Goal: Entertainment & Leisure: Browse casually

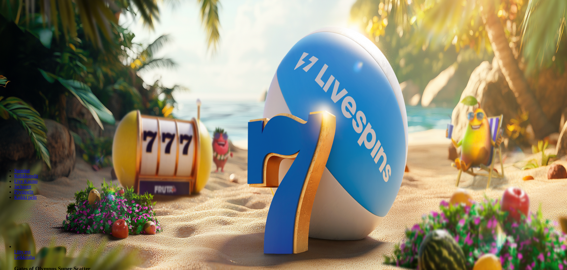
click at [39, 24] on span "Kirjaudu" at bounding box center [41, 21] width 15 height 4
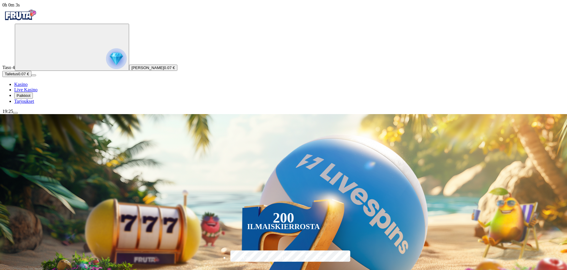
click at [30, 98] on span "Palkkiot" at bounding box center [24, 95] width 14 height 4
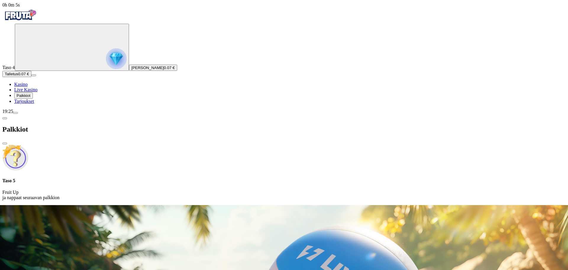
click at [30, 104] on span "Tarjoukset" at bounding box center [24, 101] width 20 height 5
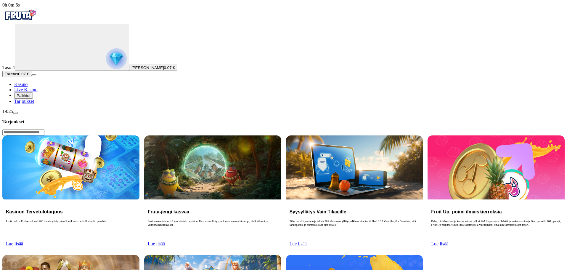
click at [27, 98] on span "Palkkiot" at bounding box center [24, 95] width 14 height 4
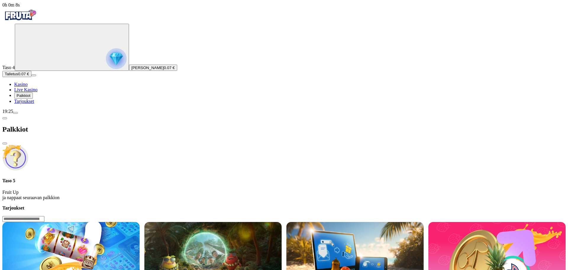
click at [28, 144] on img at bounding box center [15, 157] width 26 height 26
click at [130, 189] on p "Fruit Up ja nappaat seuraavan palkkion" at bounding box center [284, 194] width 564 height 11
click at [23, 77] on button "Talletus 0.07 €" at bounding box center [16, 74] width 29 height 6
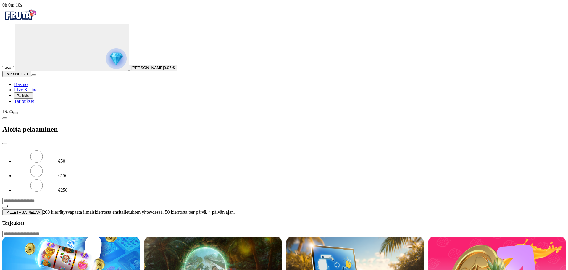
drag, startPoint x: 124, startPoint y: 53, endPoint x: 77, endPoint y: 42, distance: 48.0
click at [48, 48] on div "0h 0m 10s Taso 4 [PERSON_NAME] 0.07 € Talletus 0.07 € Kasino Live Kasino Palkki…" at bounding box center [284, 108] width 564 height 213
type input "**"
click at [40, 210] on span "TALLETA JA PELAA" at bounding box center [23, 212] width 36 height 4
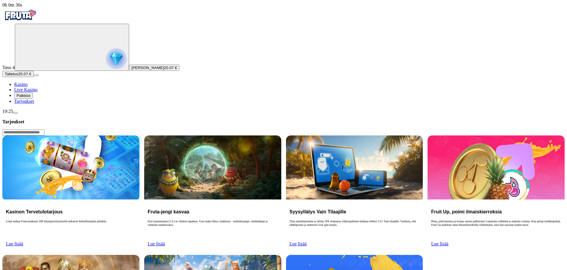
click at [30, 99] on button "Palkkiot" at bounding box center [23, 95] width 19 height 6
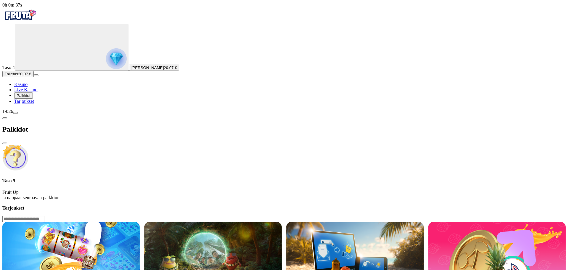
click at [34, 92] on span "Live Kasino" at bounding box center [25, 89] width 23 height 5
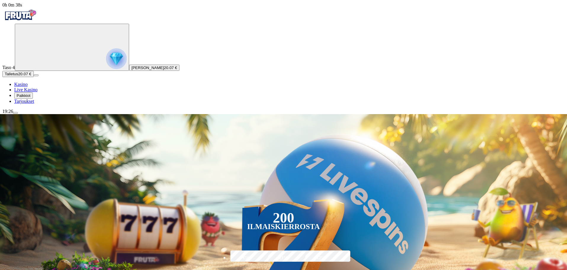
click at [28, 87] on link "Kasino" at bounding box center [20, 84] width 13 height 5
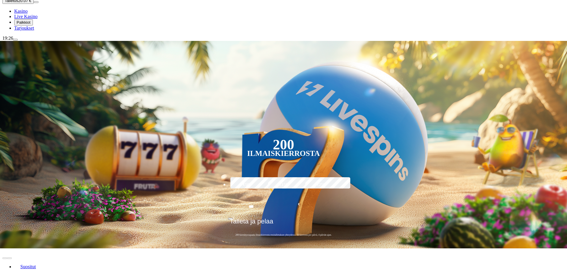
scroll to position [89, 0]
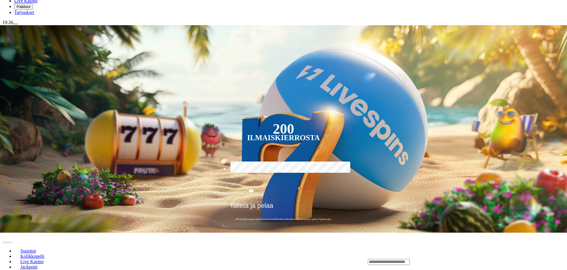
click at [47, 253] on span "Kolikkopelit" at bounding box center [32, 255] width 29 height 5
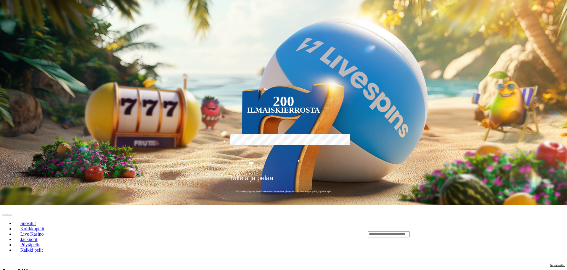
scroll to position [118, 0]
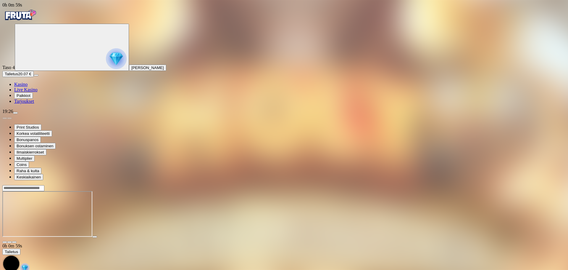
click at [14, 242] on span "fullscreen icon" at bounding box center [14, 242] width 0 height 0
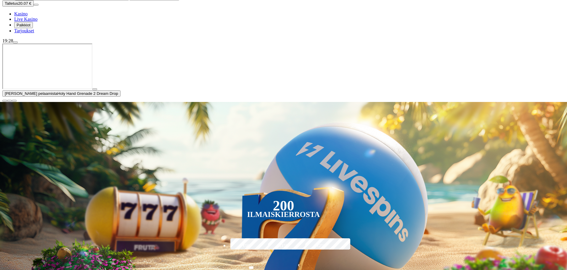
scroll to position [89, 0]
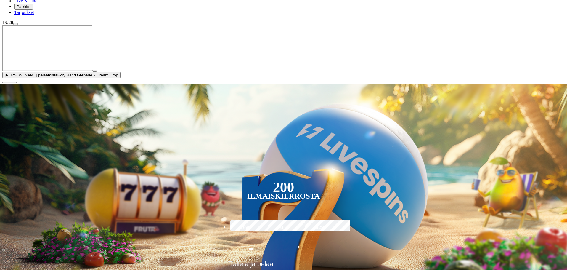
click at [5, 82] on span "close icon" at bounding box center [5, 82] width 0 height 0
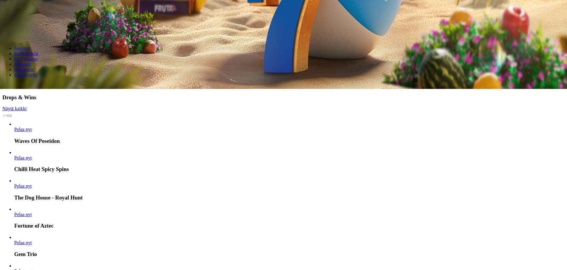
scroll to position [182, 0]
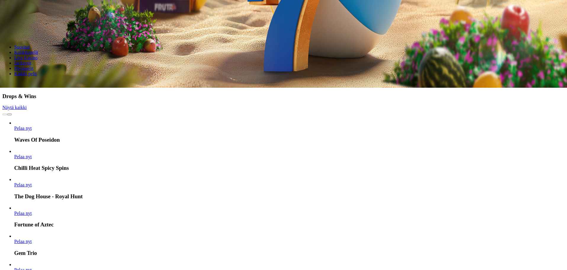
click at [32, 210] on span "Pelaa nyt" at bounding box center [22, 212] width 17 height 5
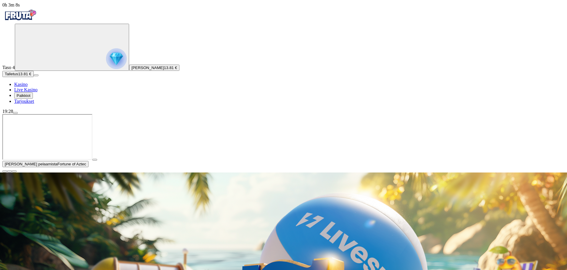
click at [5, 171] on span "close icon" at bounding box center [5, 171] width 0 height 0
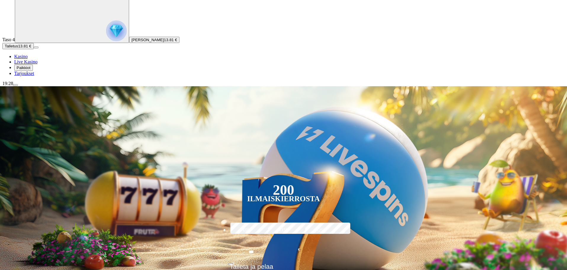
scroll to position [30, 0]
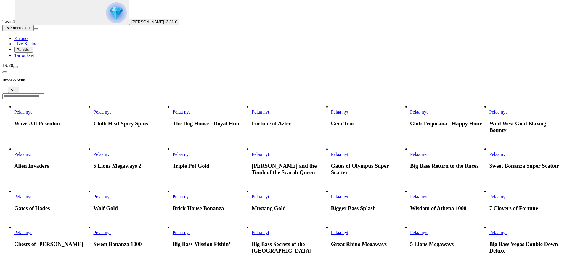
scroll to position [59, 0]
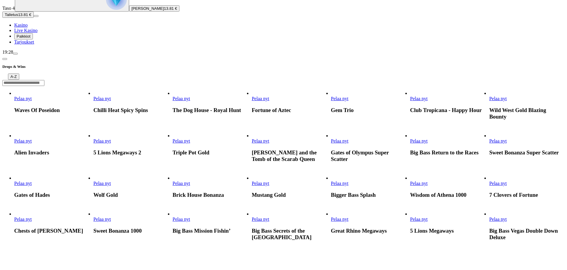
click at [190, 138] on link "Pelaa nyt" at bounding box center [181, 140] width 17 height 5
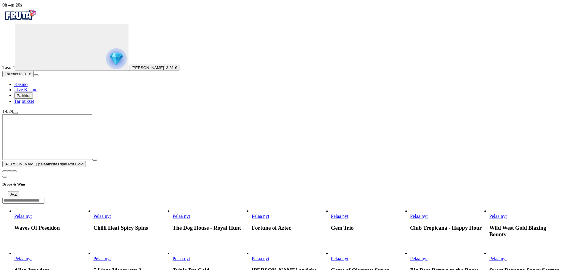
drag, startPoint x: 560, startPoint y: 215, endPoint x: 554, endPoint y: 213, distance: 5.5
click at [5, 171] on span "close icon" at bounding box center [5, 171] width 0 height 0
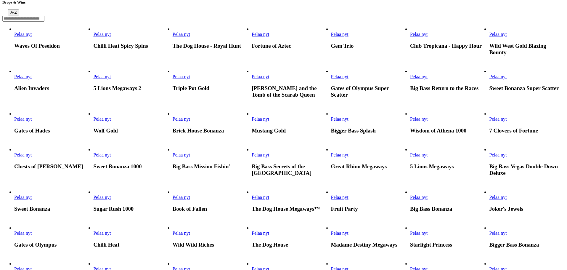
scroll to position [148, 0]
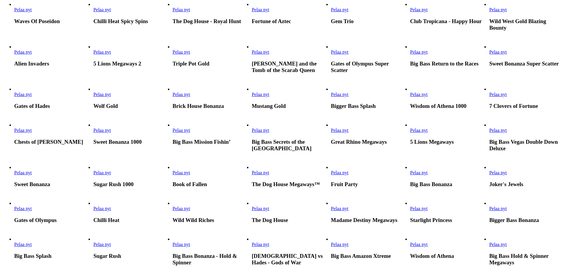
click at [32, 133] on link "Pelaa nyt" at bounding box center [22, 130] width 17 height 5
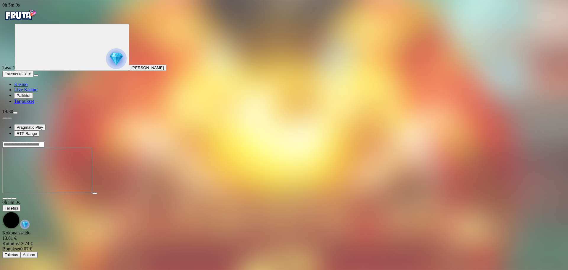
click at [315, 194] on div at bounding box center [284, 170] width 564 height 47
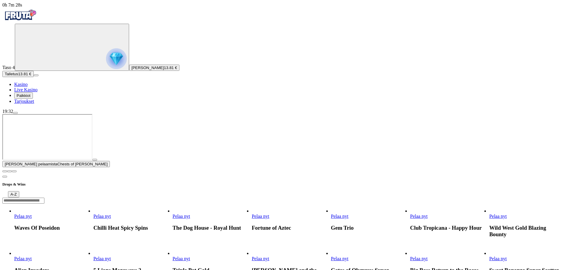
click at [7, 172] on button "button" at bounding box center [4, 171] width 5 height 2
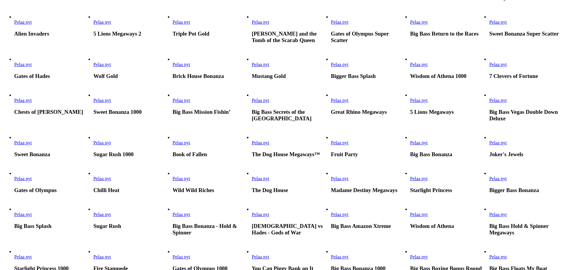
scroll to position [148, 0]
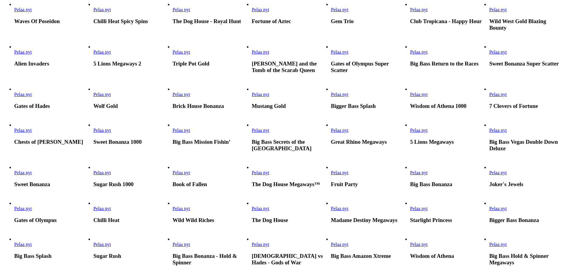
click at [32, 97] on link "Pelaa nyt" at bounding box center [22, 94] width 17 height 5
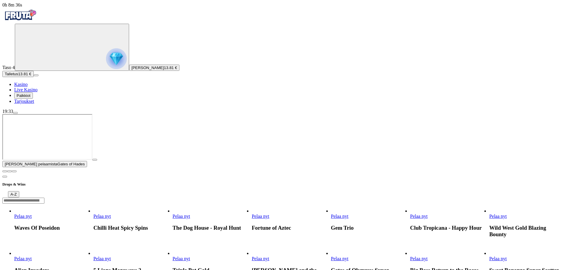
click at [5, 171] on span "close icon" at bounding box center [5, 171] width 0 height 0
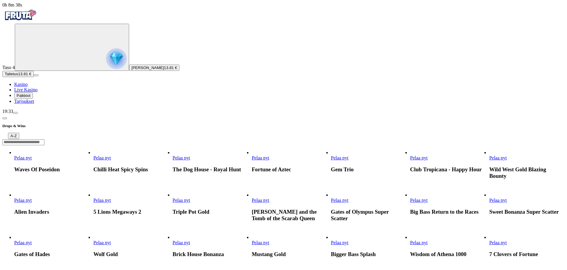
click at [111, 197] on span "Pelaa nyt" at bounding box center [101, 199] width 17 height 5
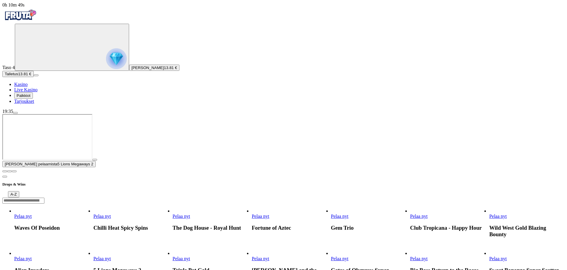
drag, startPoint x: 559, startPoint y: 213, endPoint x: 551, endPoint y: 209, distance: 8.6
click at [5, 171] on span "close icon" at bounding box center [5, 171] width 0 height 0
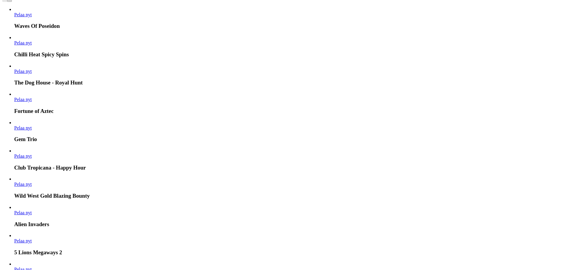
scroll to position [414, 0]
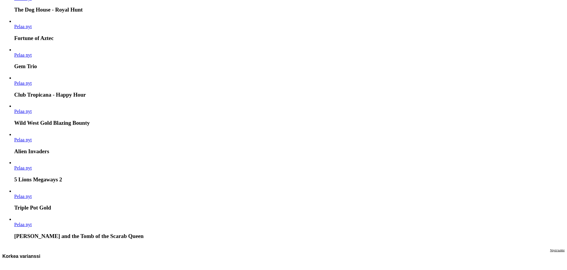
scroll to position [474, 0]
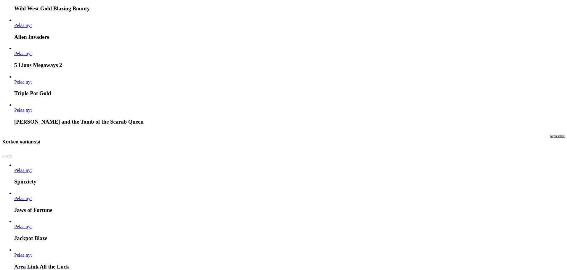
scroll to position [592, 0]
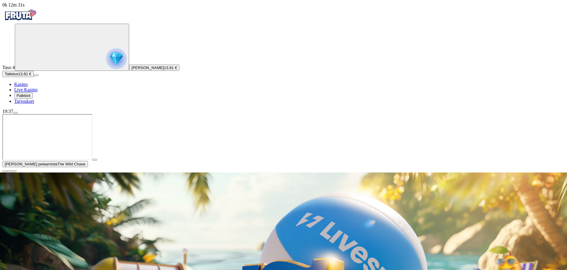
click at [5, 171] on span "close icon" at bounding box center [5, 171] width 0 height 0
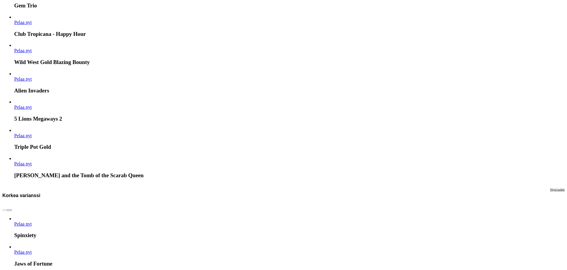
scroll to position [562, 0]
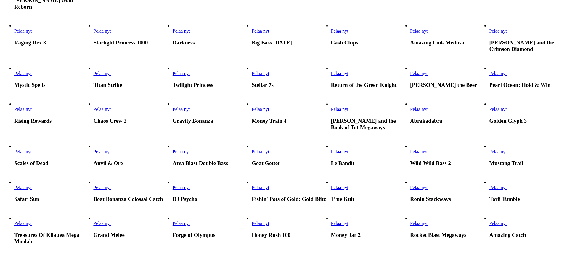
scroll to position [266, 0]
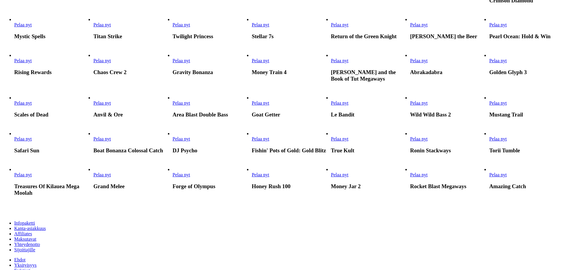
click at [111, 27] on link "Pelaa nyt" at bounding box center [101, 24] width 17 height 5
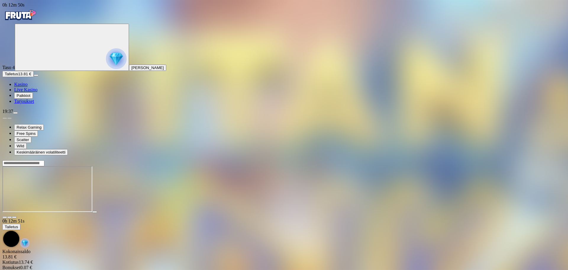
drag, startPoint x: 520, startPoint y: 51, endPoint x: 521, endPoint y: 87, distance: 35.8
click at [14, 217] on span "fullscreen icon" at bounding box center [14, 217] width 0 height 0
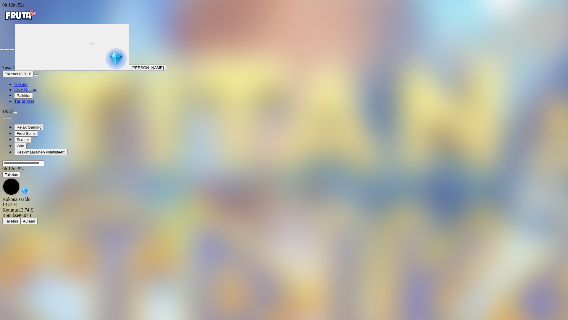
click at [12, 50] on span "fullscreen-exit icon" at bounding box center [12, 50] width 0 height 0
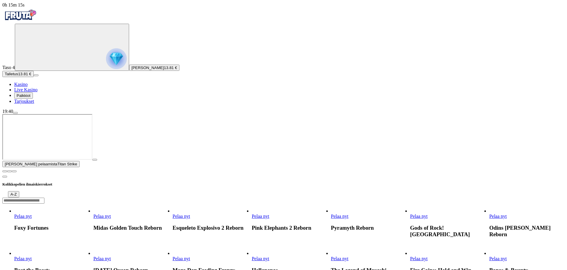
click at [5, 171] on span "close icon" at bounding box center [5, 171] width 0 height 0
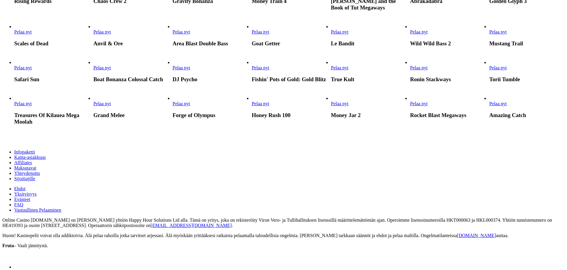
scroll to position [355, 0]
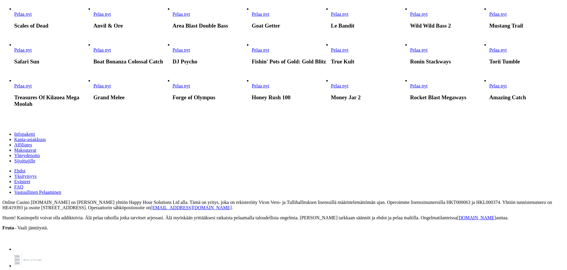
click at [32, 17] on link "Pelaa nyt" at bounding box center [22, 14] width 17 height 5
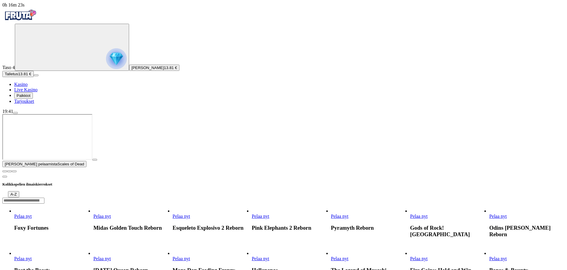
drag, startPoint x: 562, startPoint y: 213, endPoint x: 559, endPoint y: 213, distance: 3.3
click at [7, 172] on button "button" at bounding box center [4, 171] width 5 height 2
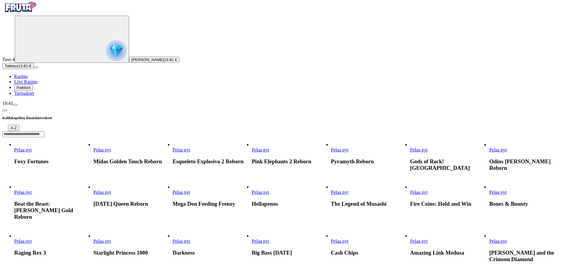
scroll to position [30, 0]
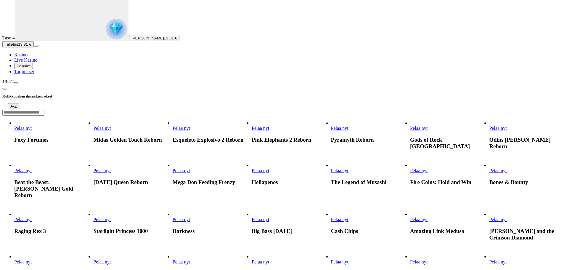
click at [506, 168] on link "Pelaa nyt" at bounding box center [497, 170] width 17 height 5
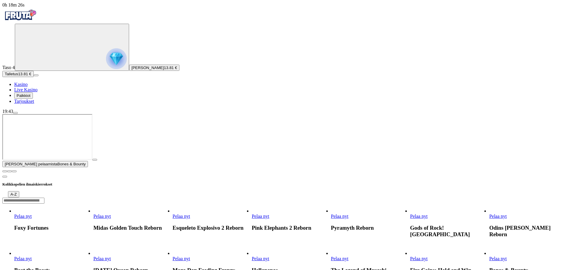
drag, startPoint x: 561, startPoint y: 215, endPoint x: 554, endPoint y: 214, distance: 6.7
click at [5, 171] on span "close icon" at bounding box center [5, 171] width 0 height 0
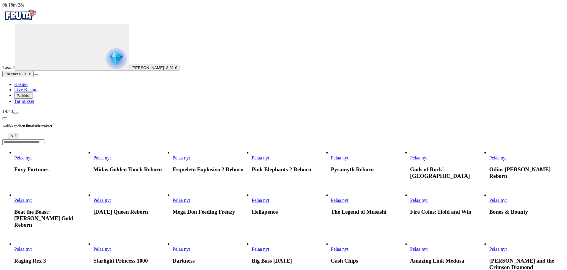
click at [424, 139] on div at bounding box center [283, 142] width 562 height 6
click at [44, 139] on input "Search" at bounding box center [23, 142] width 42 height 6
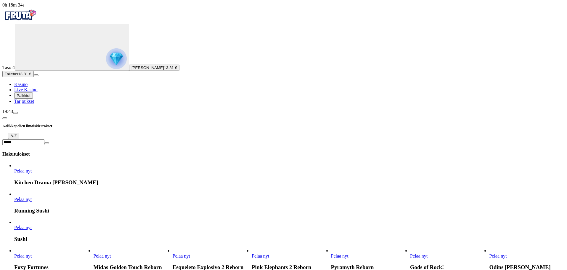
type input "*****"
click at [32, 197] on link "Pelaa nyt" at bounding box center [22, 199] width 17 height 5
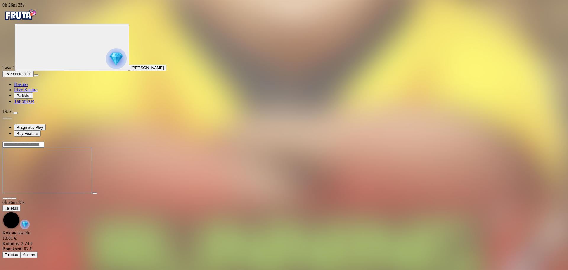
click at [44, 141] on input "Search" at bounding box center [23, 144] width 42 height 6
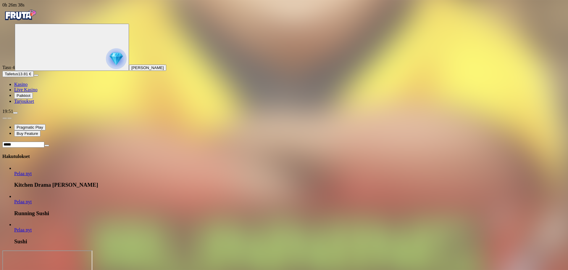
type input "*****"
click at [32, 227] on span "Pelaa nyt" at bounding box center [22, 229] width 17 height 5
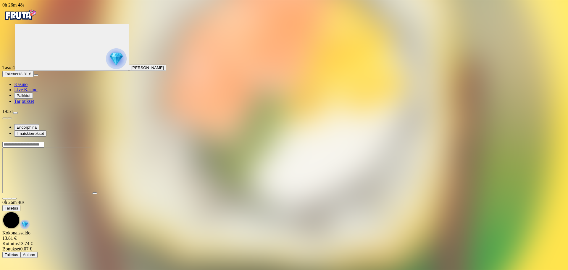
click at [321, 194] on div at bounding box center [284, 170] width 564 height 47
click at [44, 141] on input "Search" at bounding box center [23, 144] width 42 height 6
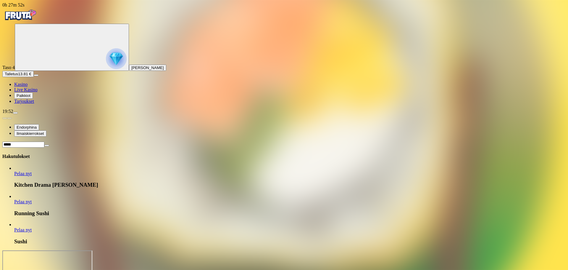
type input "*****"
click at [32, 171] on link "Pelaa nyt" at bounding box center [22, 173] width 17 height 5
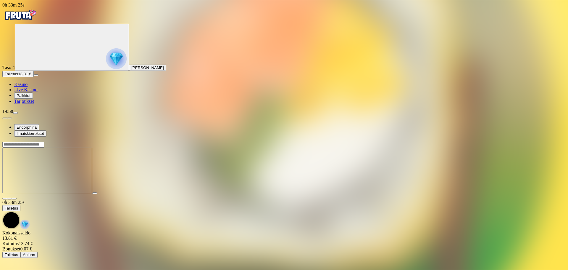
click at [31, 16] on img "Primary" at bounding box center [20, 15] width 36 height 15
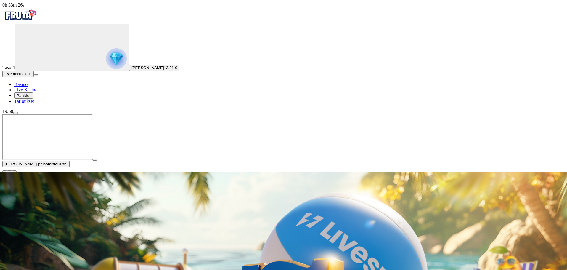
click at [5, 171] on span "close icon" at bounding box center [5, 171] width 0 height 0
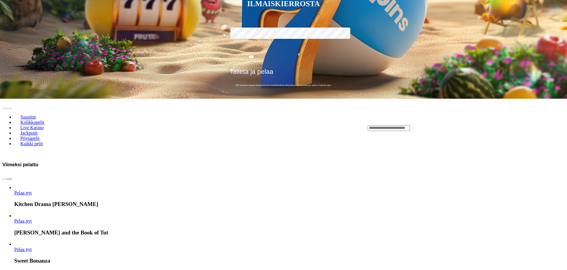
scroll to position [266, 0]
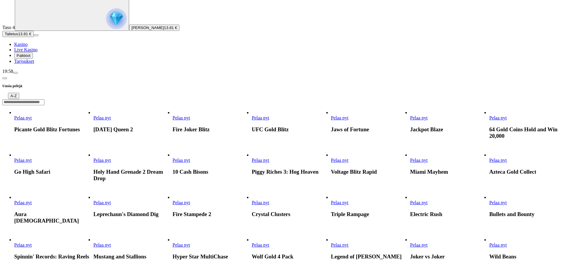
scroll to position [59, 0]
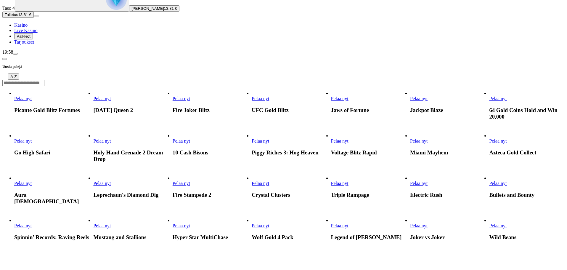
click at [32, 186] on link "Pelaa nyt" at bounding box center [22, 183] width 17 height 5
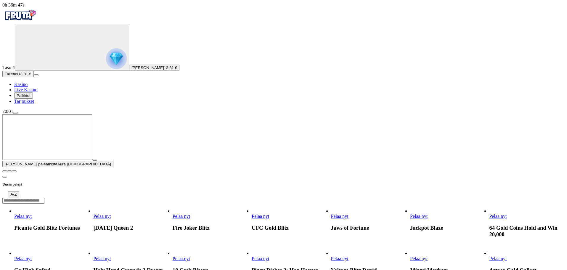
click at [7, 172] on button "button" at bounding box center [4, 171] width 5 height 2
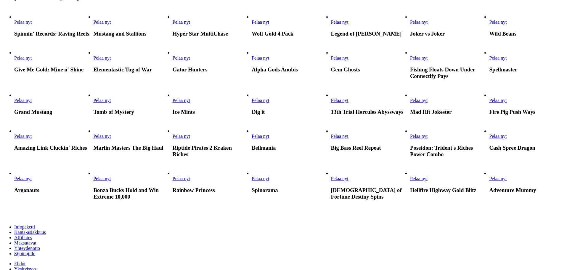
scroll to position [266, 0]
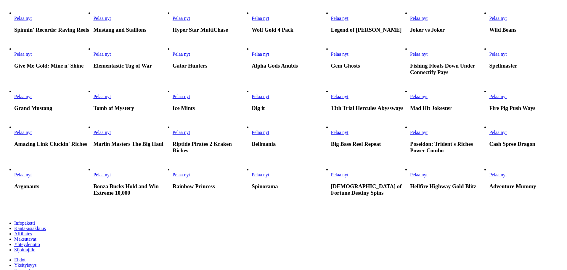
click at [427, 21] on link "Pelaa nyt" at bounding box center [418, 18] width 17 height 5
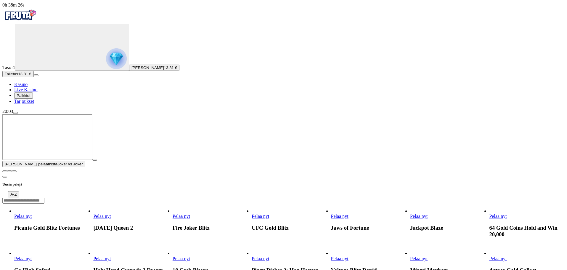
click at [5, 171] on span "close icon" at bounding box center [5, 171] width 0 height 0
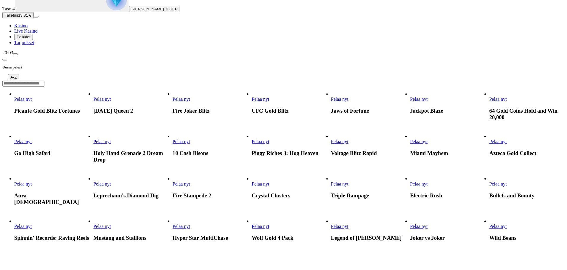
scroll to position [59, 0]
click at [489, 144] on link "Azteca Gold Collect" at bounding box center [489, 144] width 0 height 0
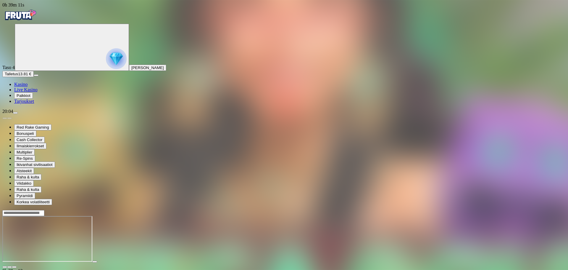
click at [548, 210] on div at bounding box center [284, 239] width 564 height 58
click at [5, 267] on span "close icon" at bounding box center [5, 267] width 0 height 0
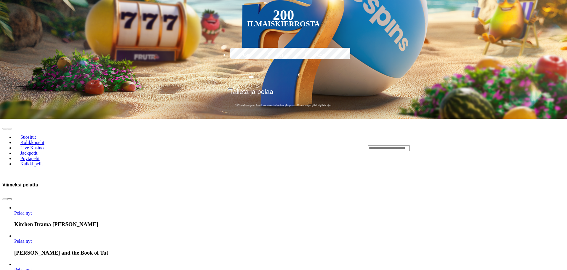
scroll to position [207, 0]
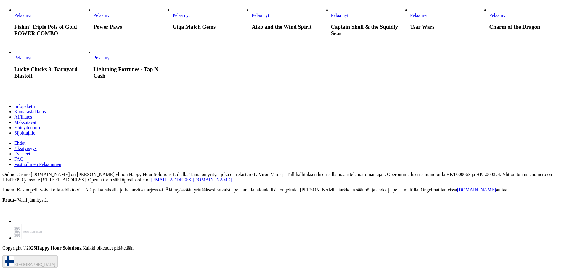
scroll to position [710, 0]
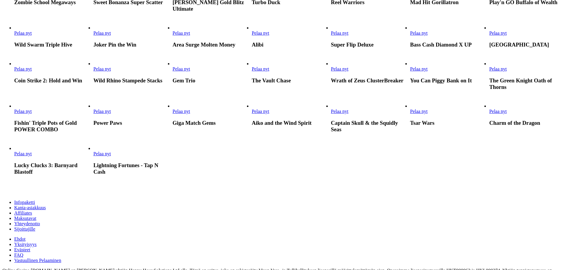
type input "*"
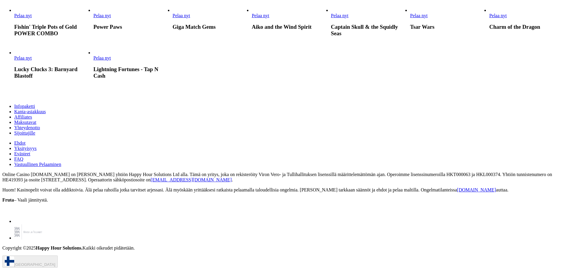
type input "****"
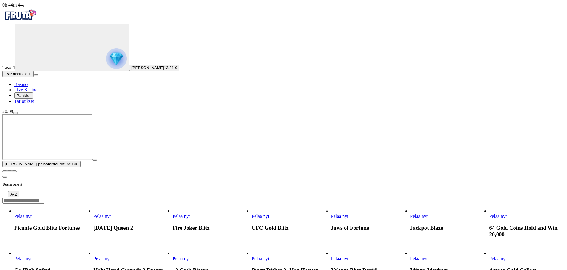
drag, startPoint x: 558, startPoint y: 213, endPoint x: 513, endPoint y: 197, distance: 47.1
click at [5, 171] on span "close icon" at bounding box center [5, 171] width 0 height 0
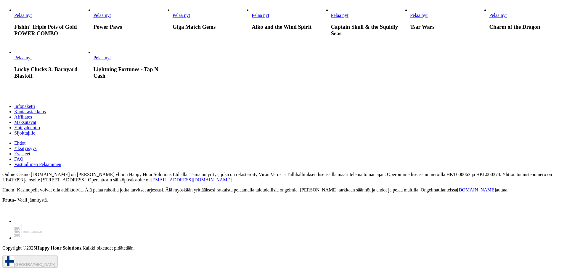
scroll to position [1154, 0]
click at [111, 60] on link "Pelaa nyt" at bounding box center [101, 57] width 17 height 5
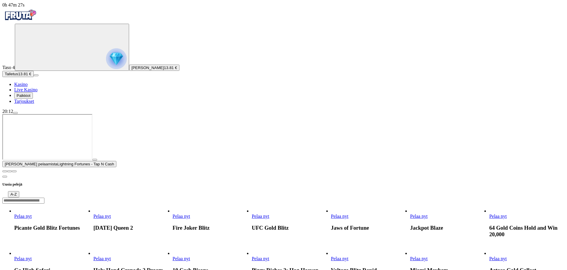
click at [5, 171] on span "close icon" at bounding box center [5, 171] width 0 height 0
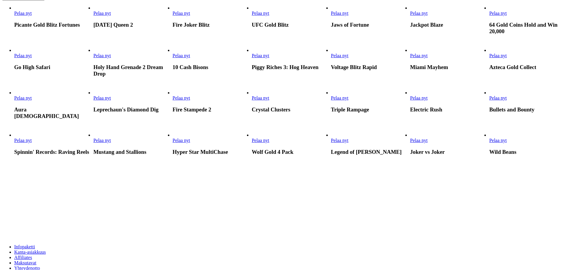
scroll to position [148, 0]
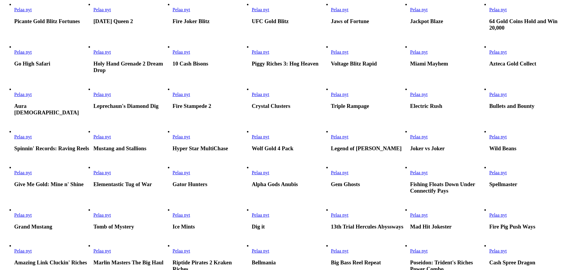
click at [348, 97] on span "Pelaa nyt" at bounding box center [339, 94] width 17 height 5
